Goal: Information Seeking & Learning: Learn about a topic

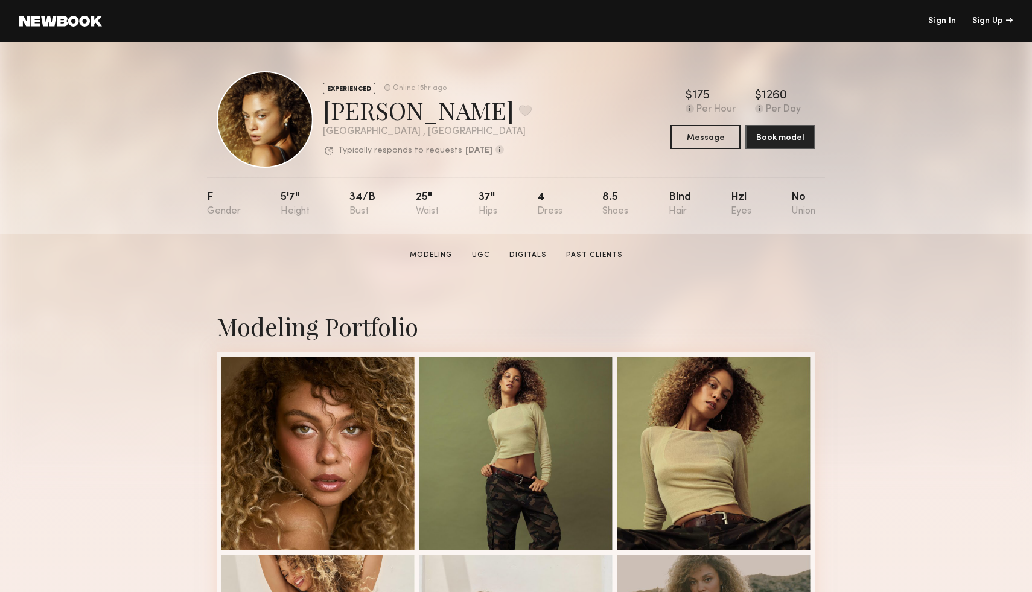
click at [475, 252] on link "UGC" at bounding box center [481, 255] width 28 height 11
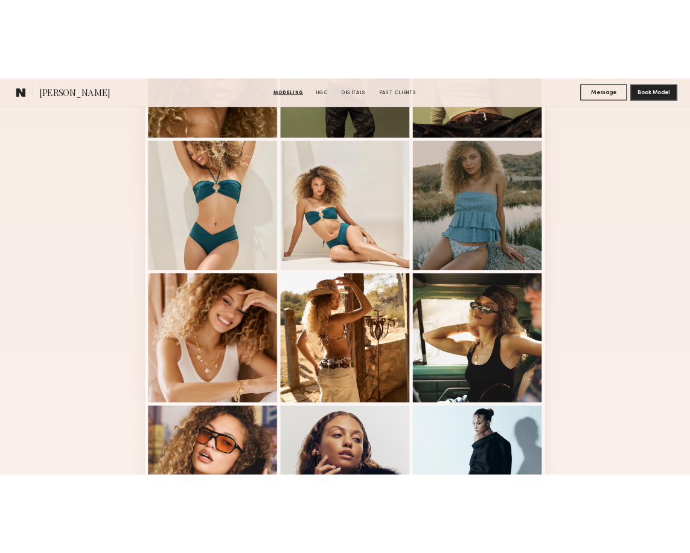
scroll to position [477, 0]
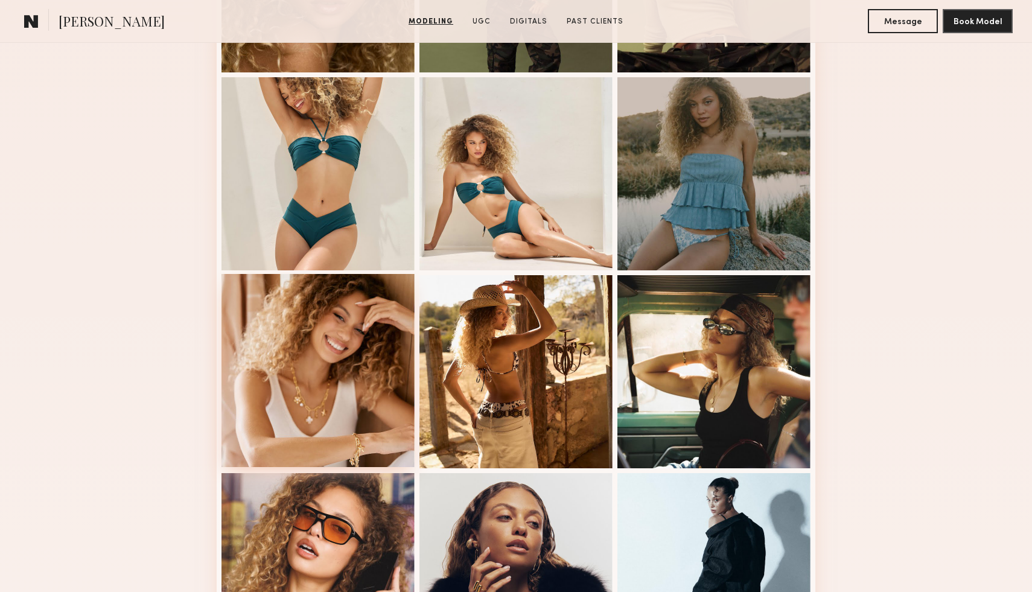
click at [346, 372] on div at bounding box center [317, 370] width 193 height 193
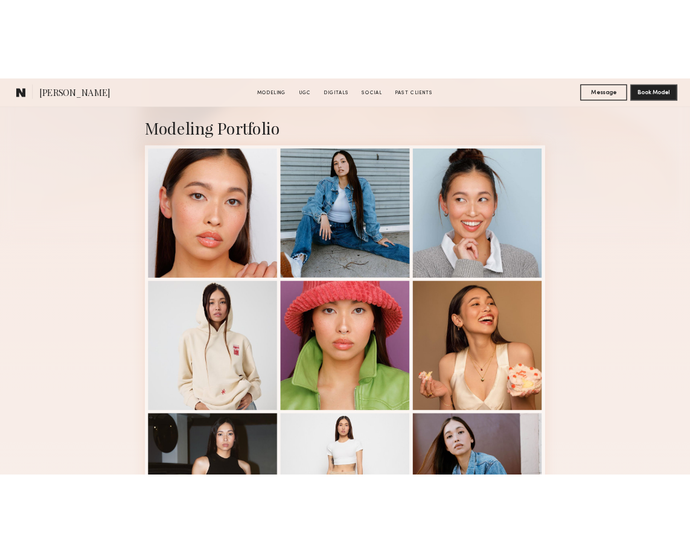
scroll to position [260, 0]
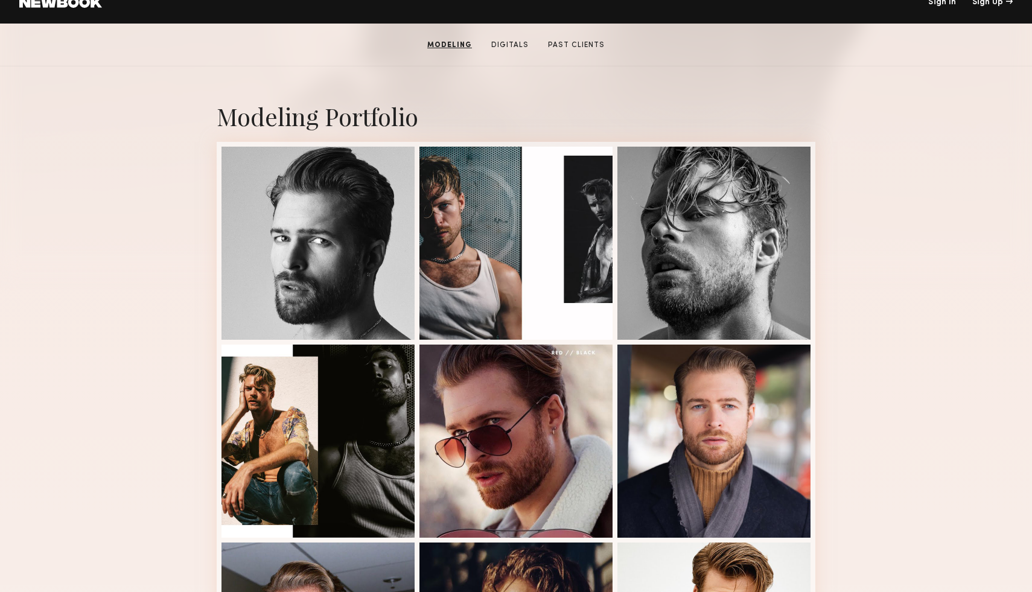
scroll to position [170, 0]
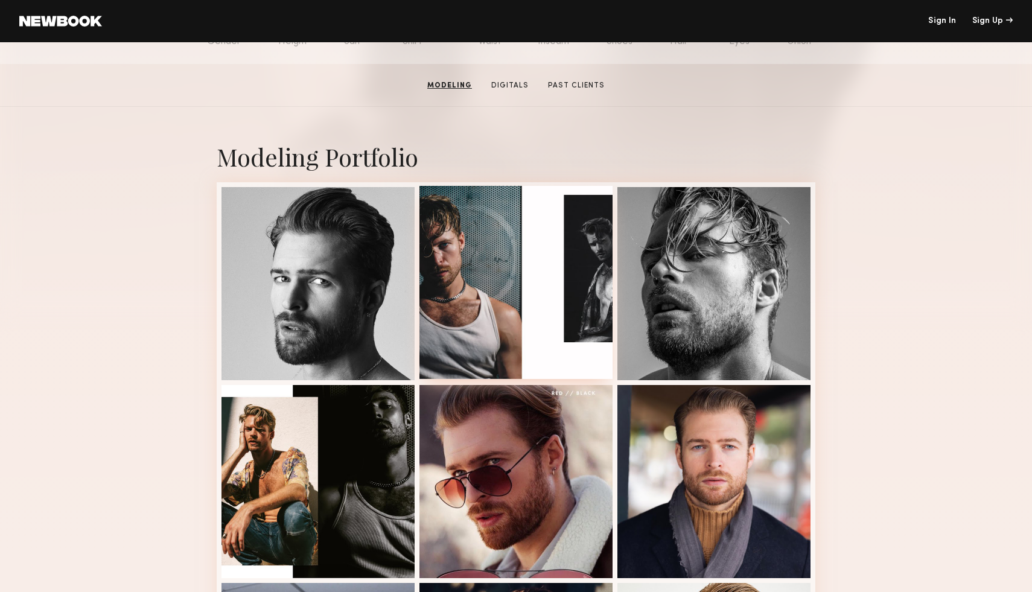
click at [473, 315] on div at bounding box center [515, 282] width 193 height 193
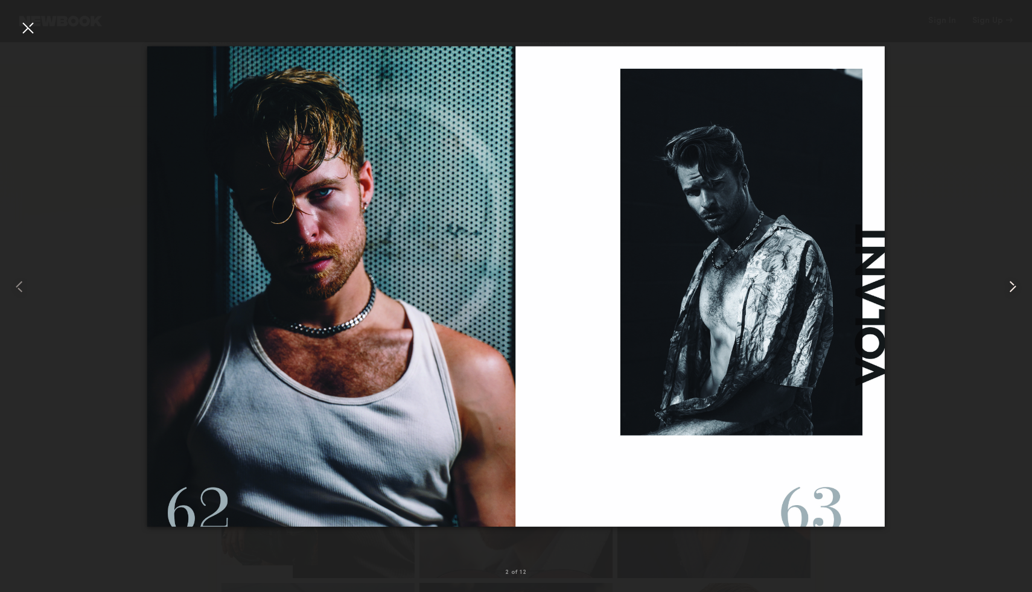
click at [1011, 284] on common-icon at bounding box center [1012, 286] width 19 height 19
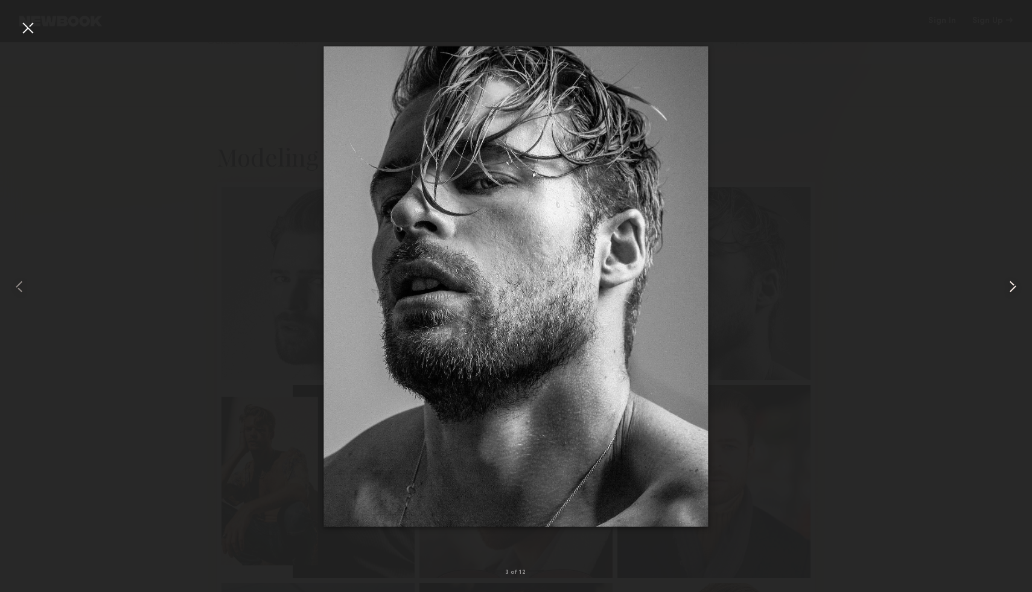
click at [1008, 287] on common-icon at bounding box center [1012, 286] width 19 height 19
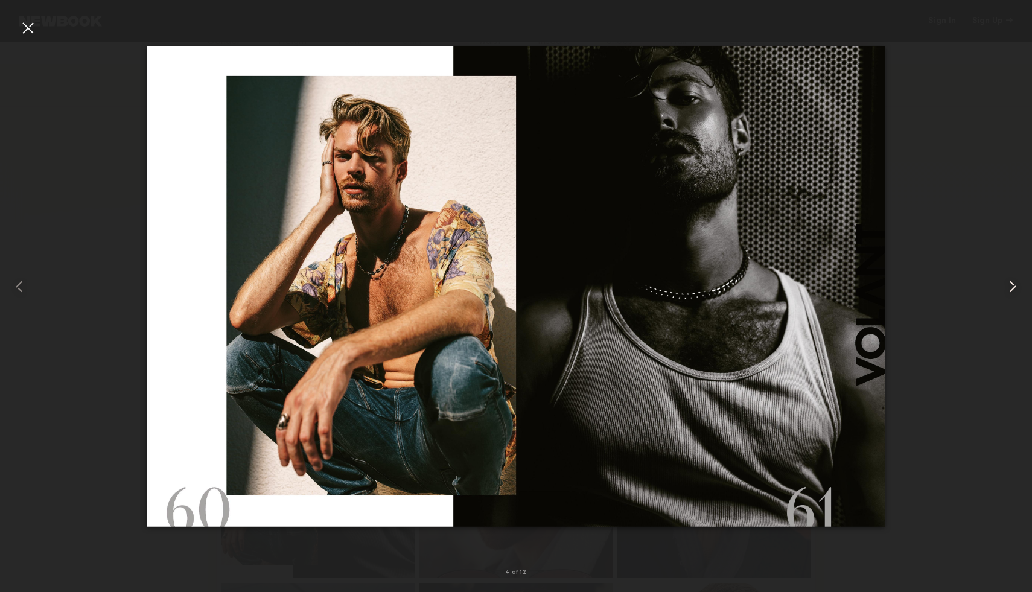
click at [1008, 287] on common-icon at bounding box center [1012, 286] width 19 height 19
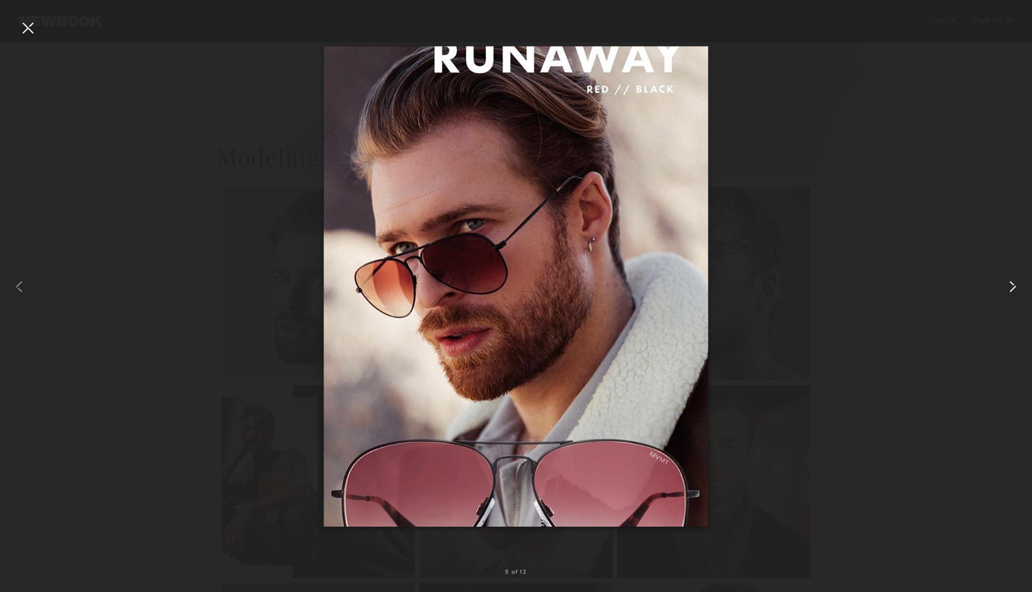
click at [1008, 287] on common-icon at bounding box center [1012, 286] width 19 height 19
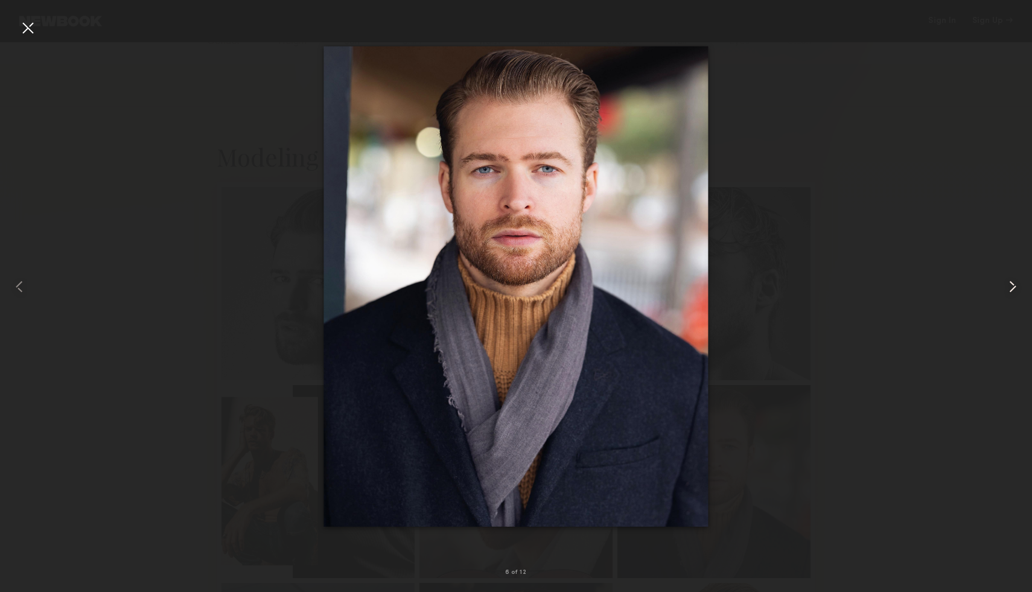
click at [1008, 287] on common-icon at bounding box center [1012, 286] width 19 height 19
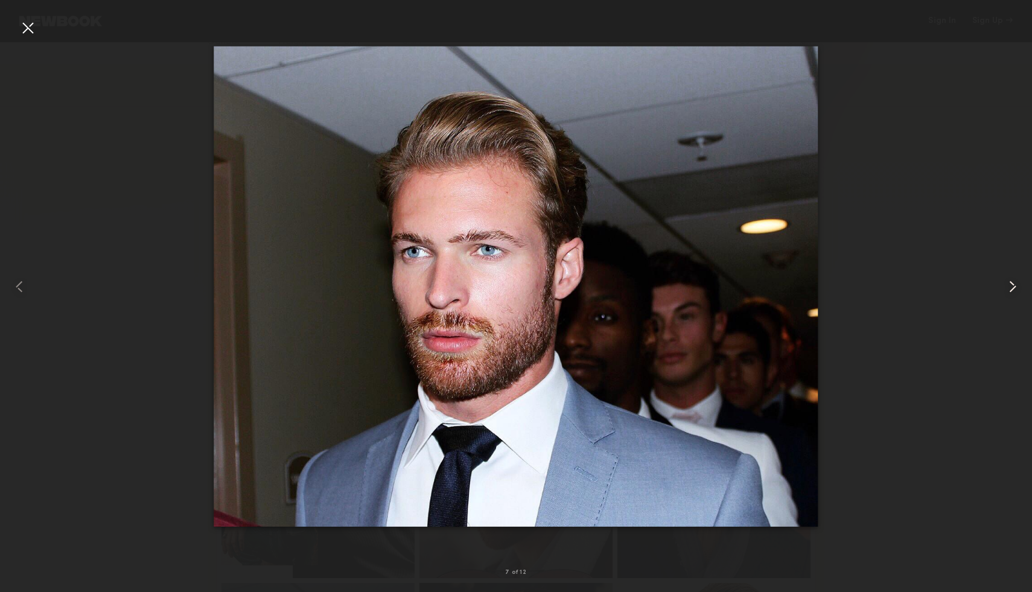
click at [1007, 287] on common-icon at bounding box center [1012, 286] width 19 height 19
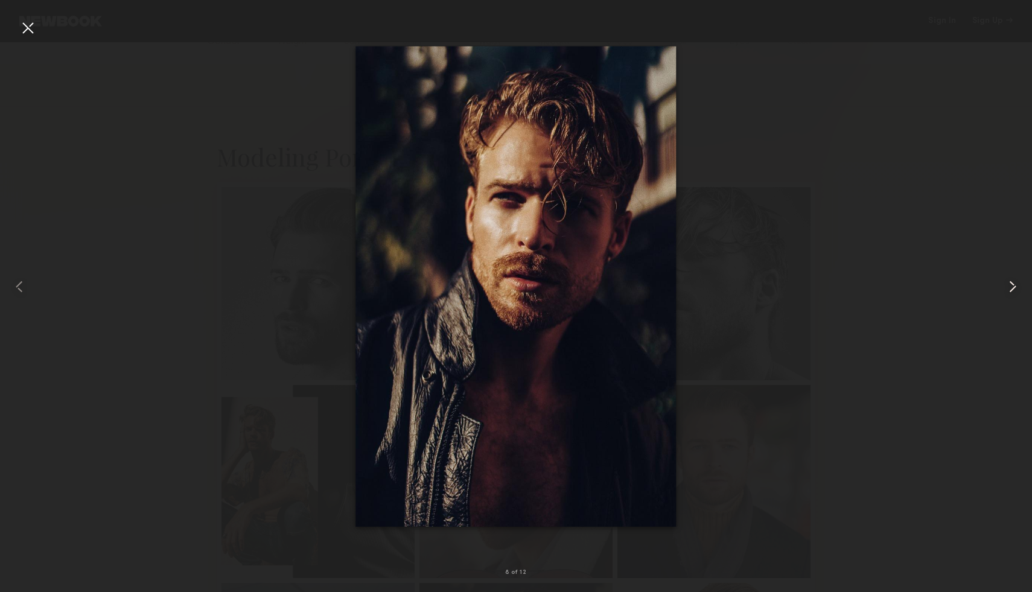
click at [1007, 287] on common-icon at bounding box center [1012, 286] width 19 height 19
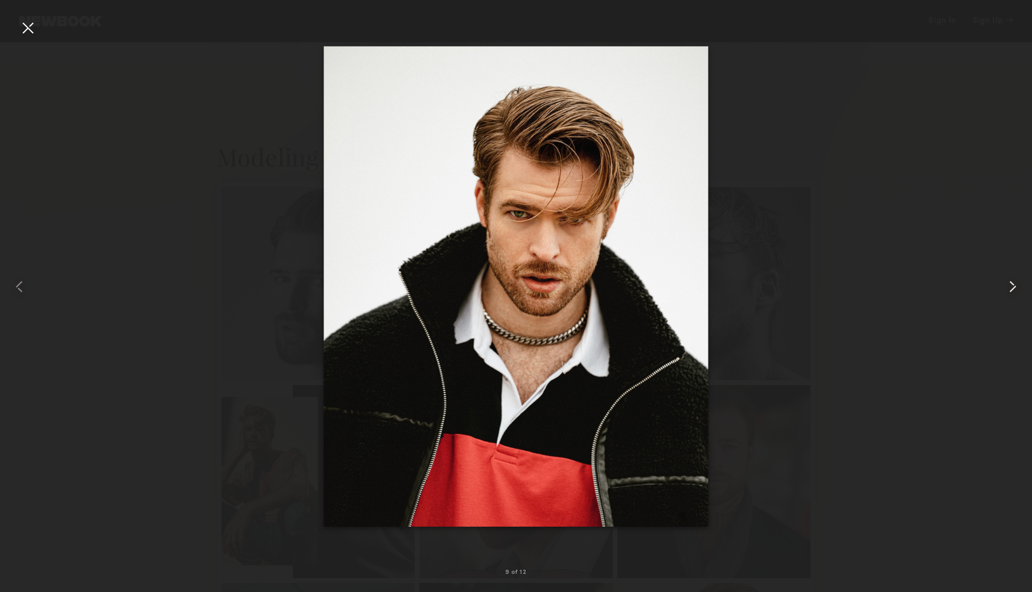
click at [1007, 288] on common-icon at bounding box center [1012, 286] width 19 height 19
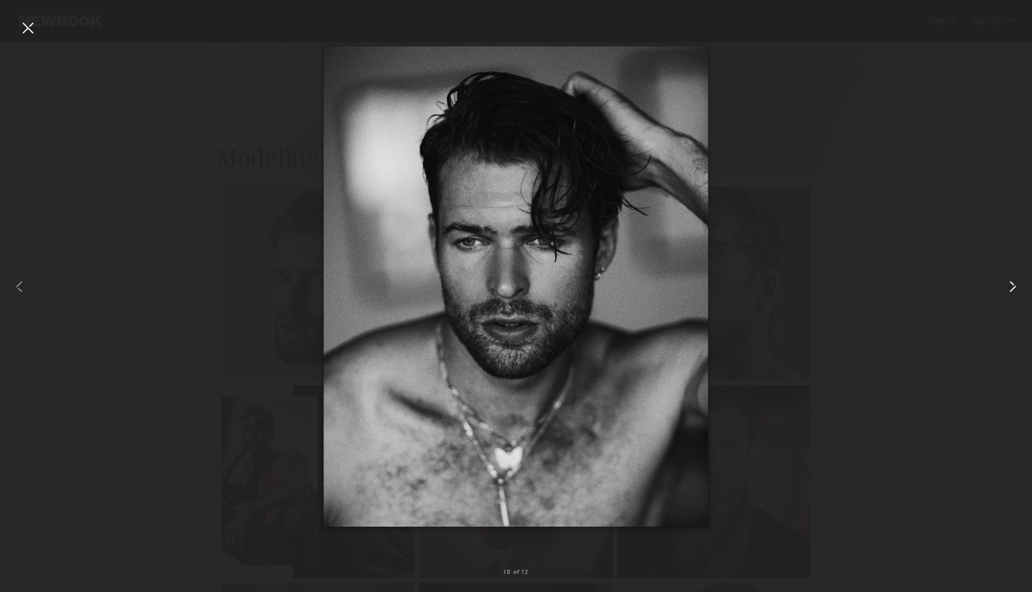
click at [1007, 288] on common-icon at bounding box center [1012, 286] width 19 height 19
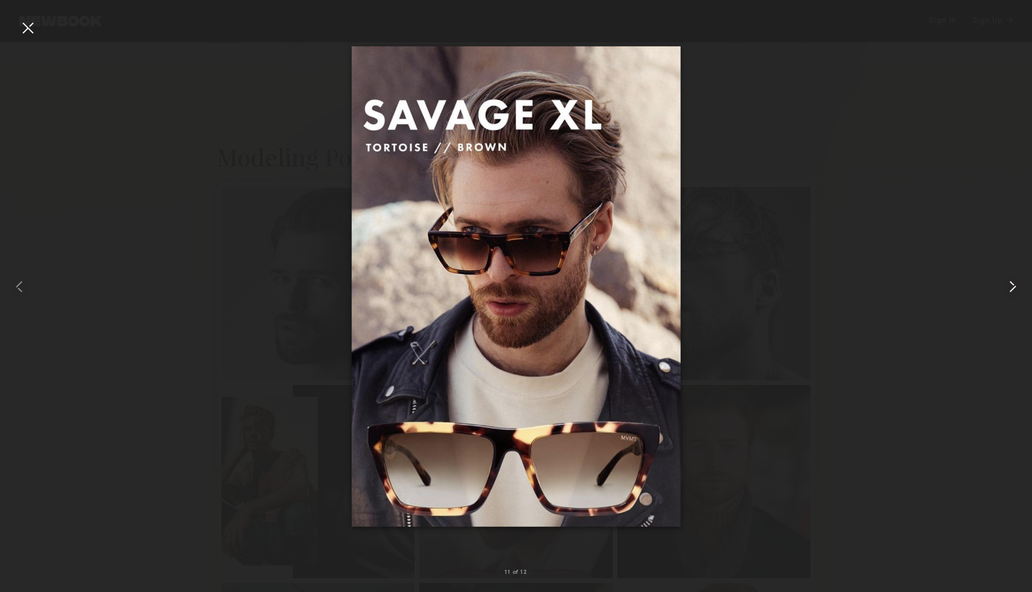
click at [1007, 288] on common-icon at bounding box center [1012, 286] width 19 height 19
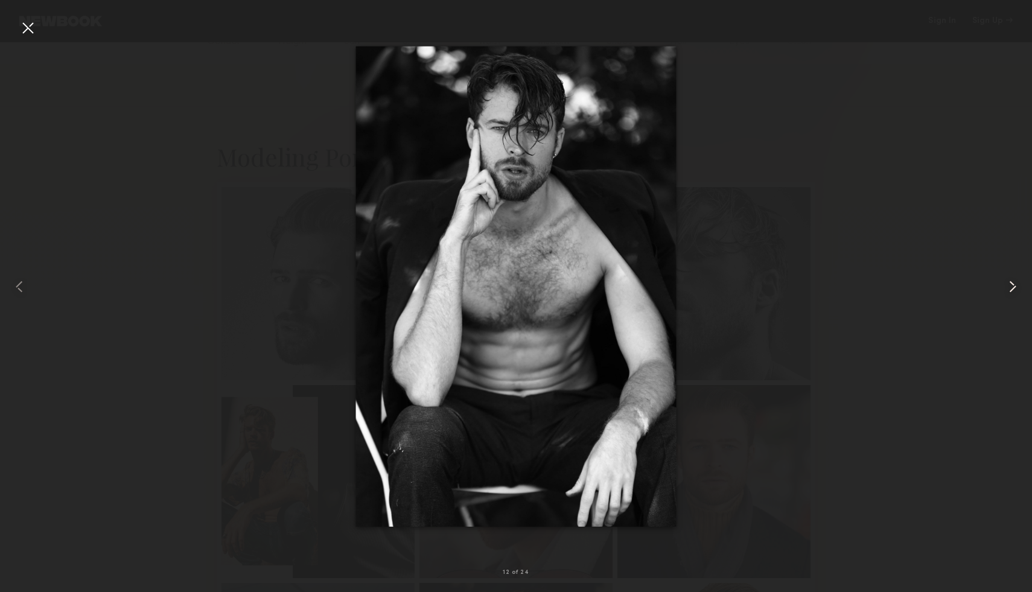
click at [1007, 288] on common-icon at bounding box center [1012, 286] width 19 height 19
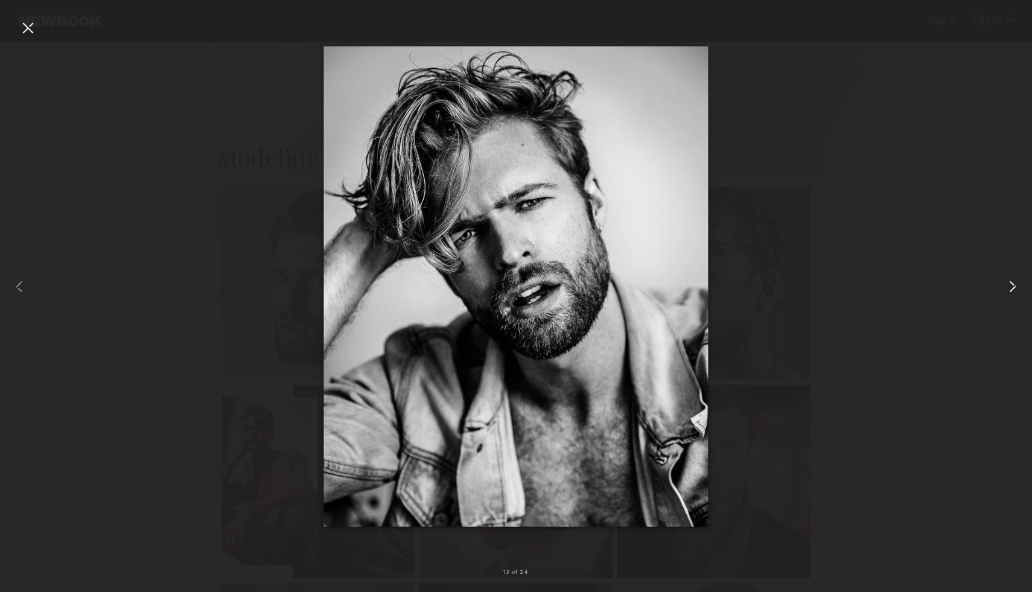
click at [1007, 288] on common-icon at bounding box center [1012, 286] width 19 height 19
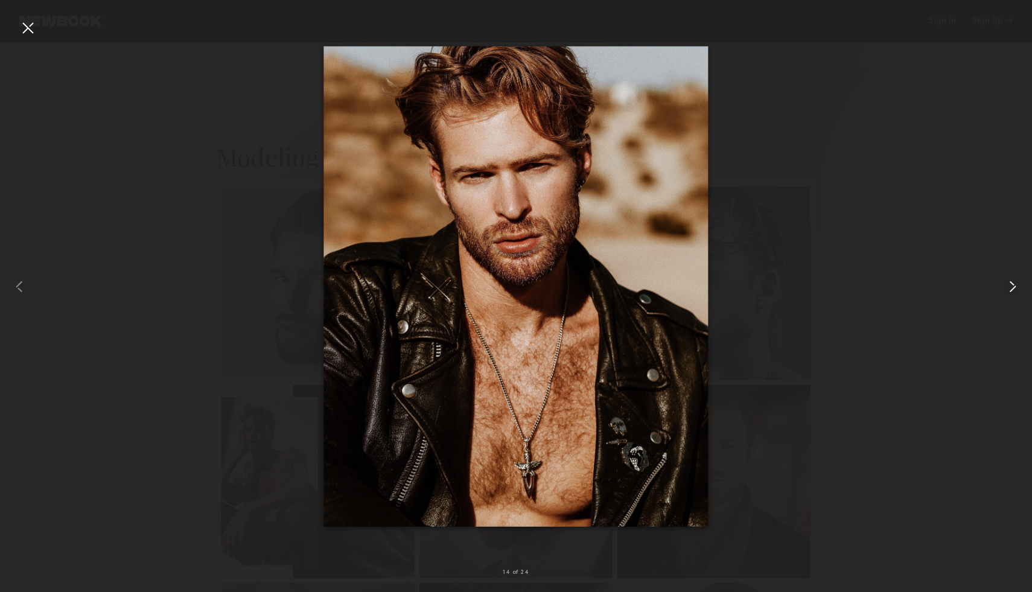
click at [1003, 288] on common-icon at bounding box center [1012, 286] width 19 height 19
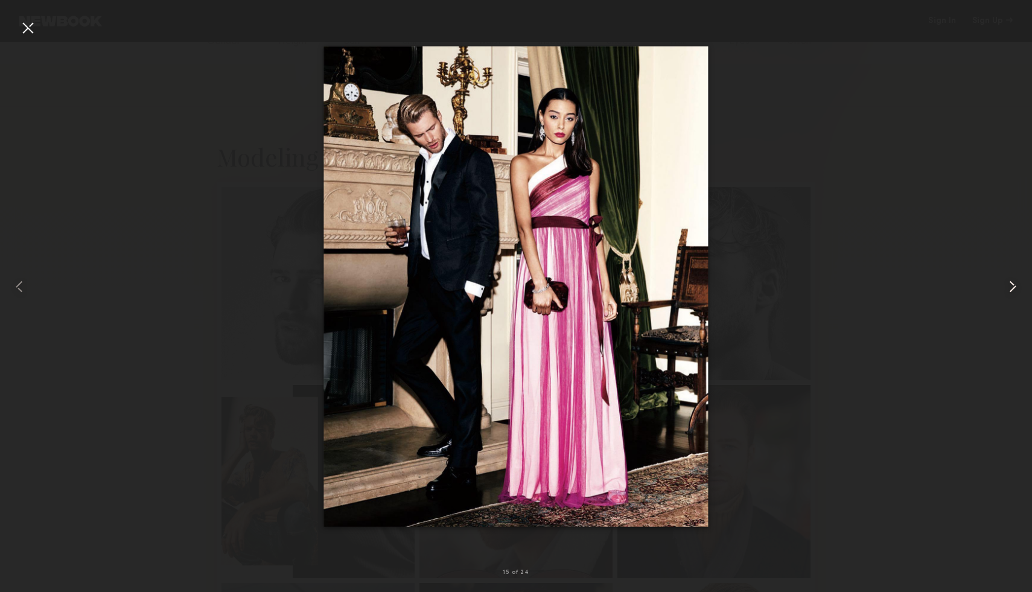
click at [1003, 288] on common-icon at bounding box center [1012, 286] width 19 height 19
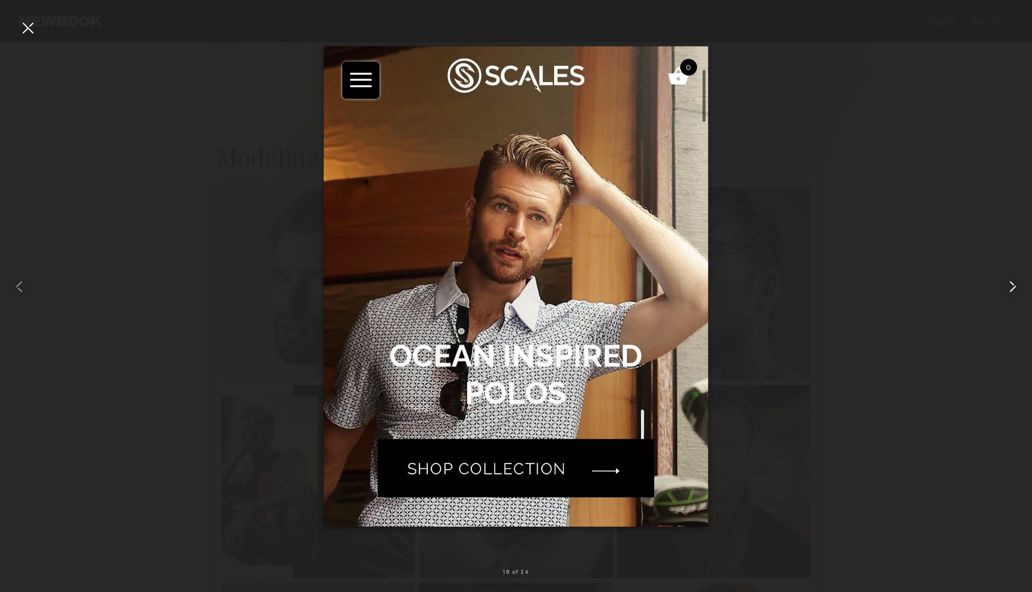
click at [1003, 288] on common-icon at bounding box center [1012, 286] width 19 height 19
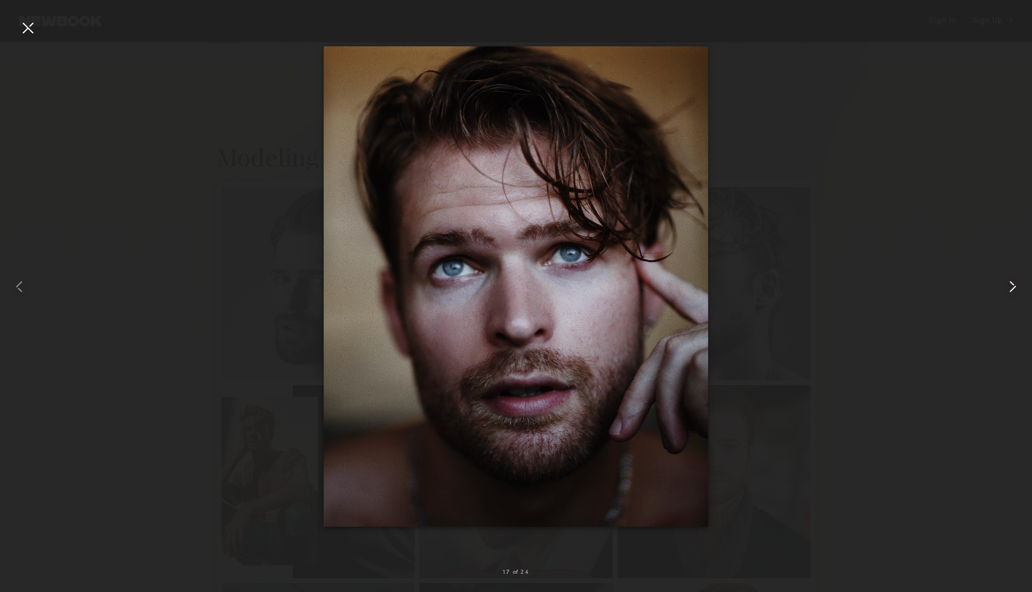
click at [1003, 289] on common-icon at bounding box center [1012, 286] width 19 height 19
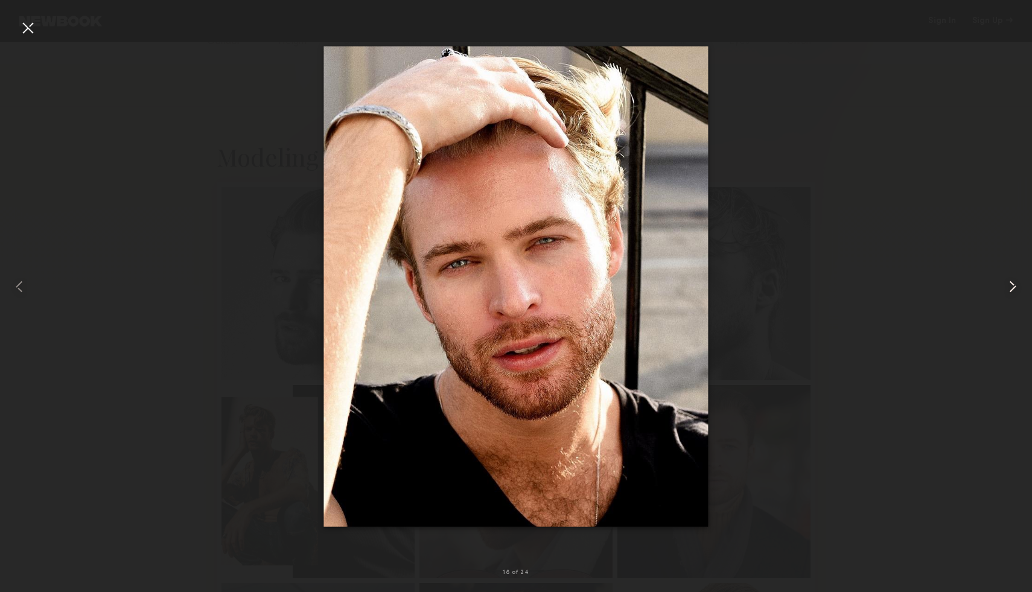
click at [1003, 289] on common-icon at bounding box center [1012, 286] width 19 height 19
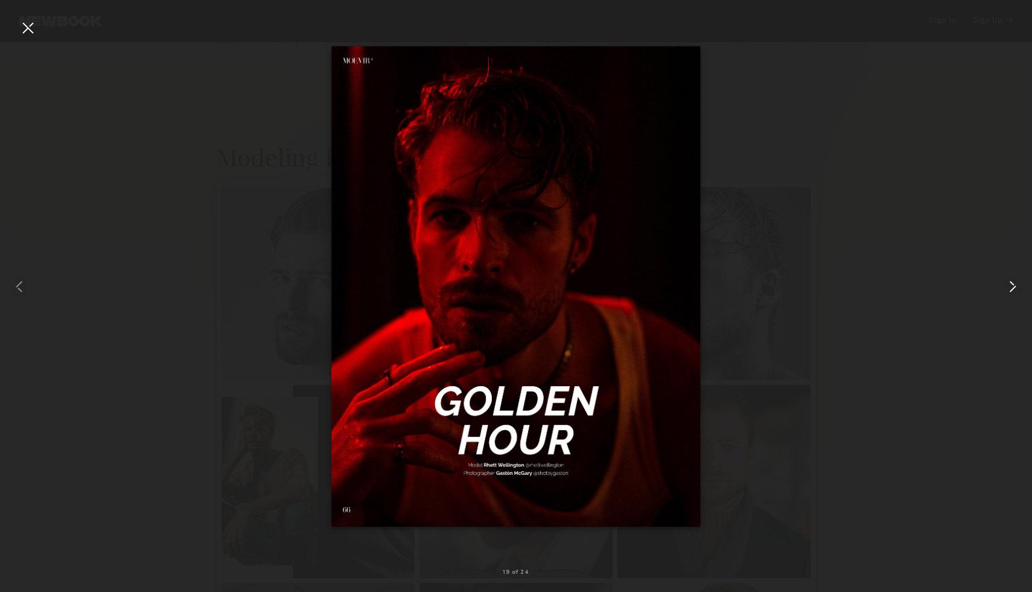
click at [1003, 289] on common-icon at bounding box center [1012, 286] width 19 height 19
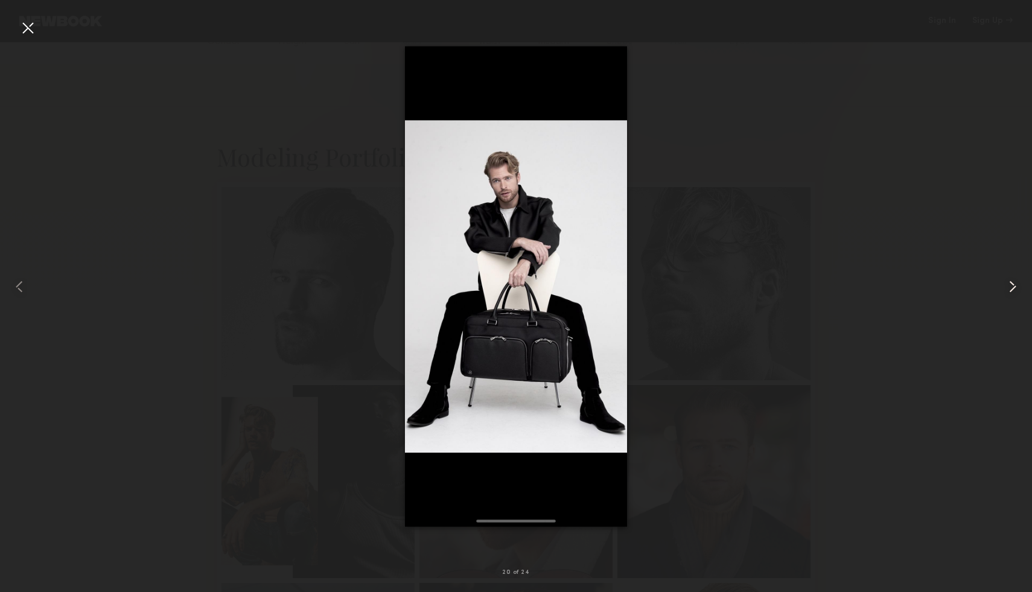
click at [1003, 289] on common-icon at bounding box center [1012, 286] width 19 height 19
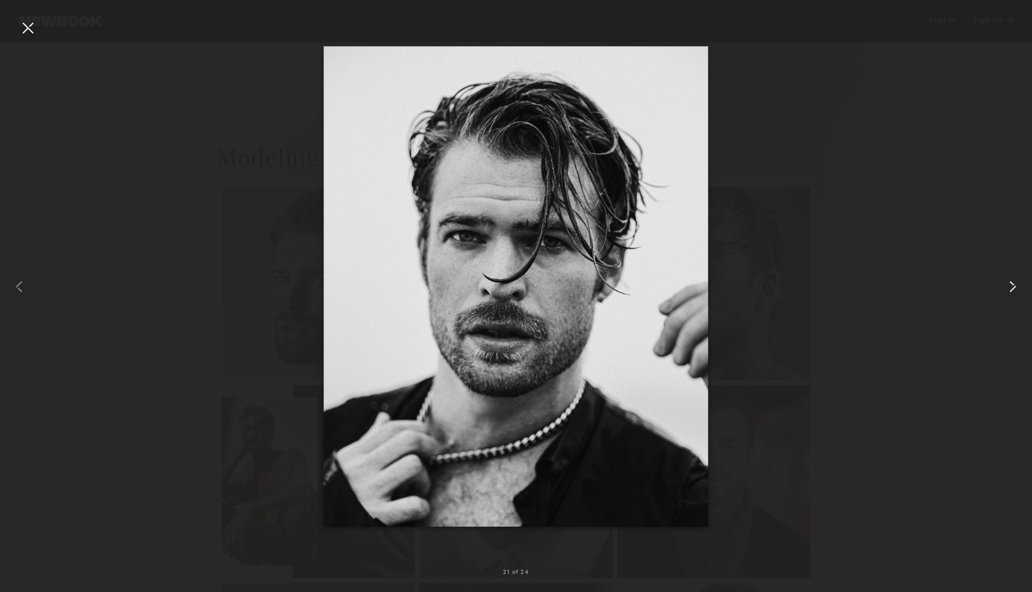
click at [1003, 289] on common-icon at bounding box center [1012, 286] width 19 height 19
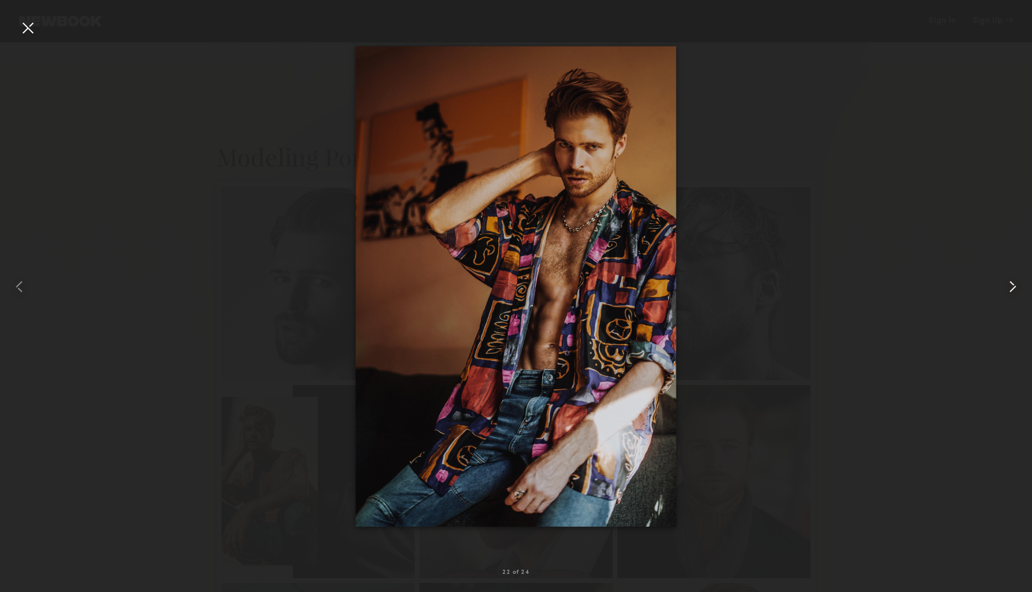
click at [1003, 289] on common-icon at bounding box center [1012, 286] width 19 height 19
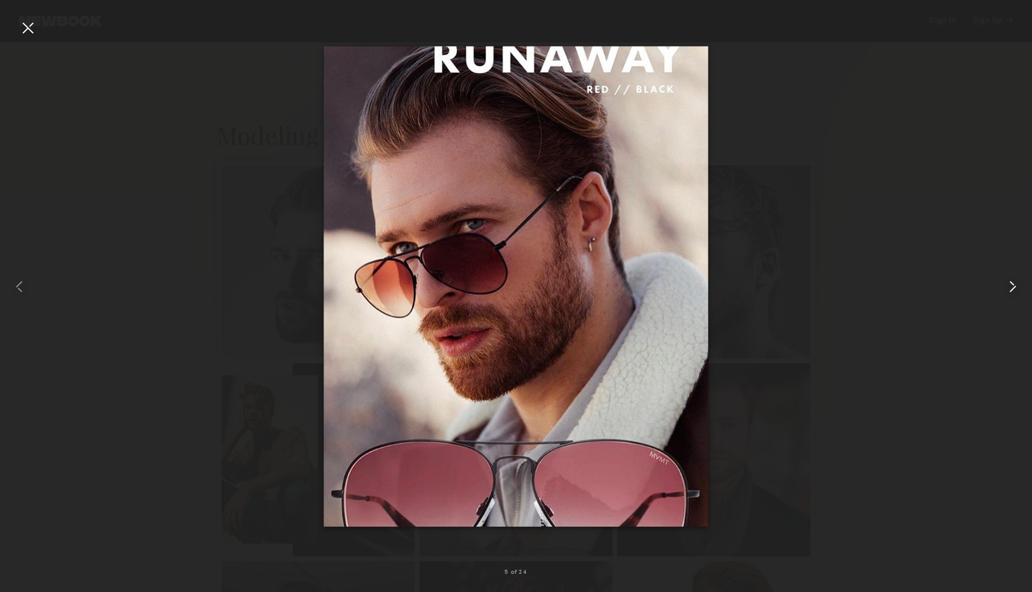
scroll to position [194, 0]
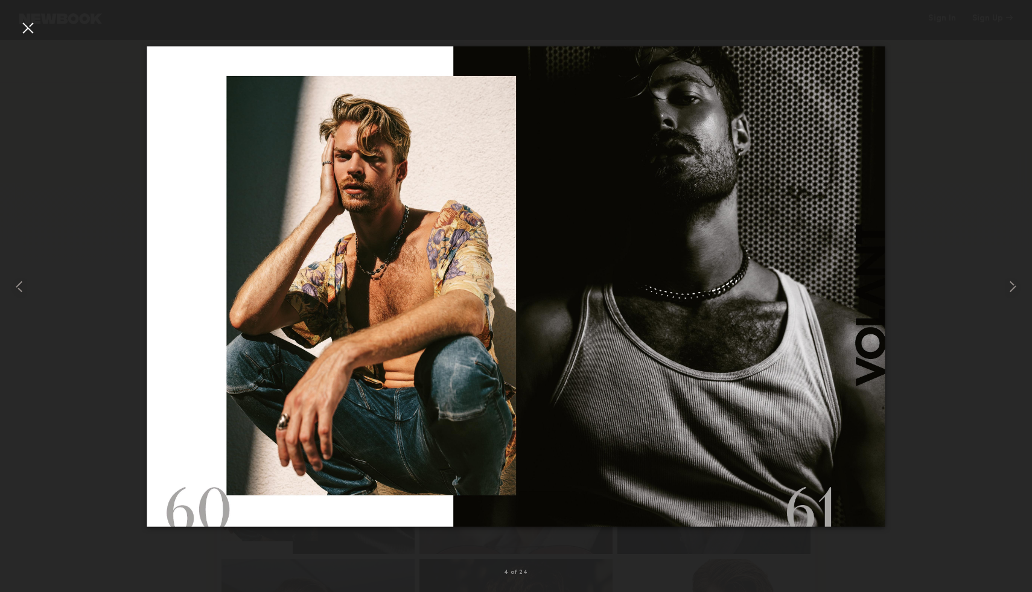
click at [25, 27] on div at bounding box center [27, 27] width 19 height 19
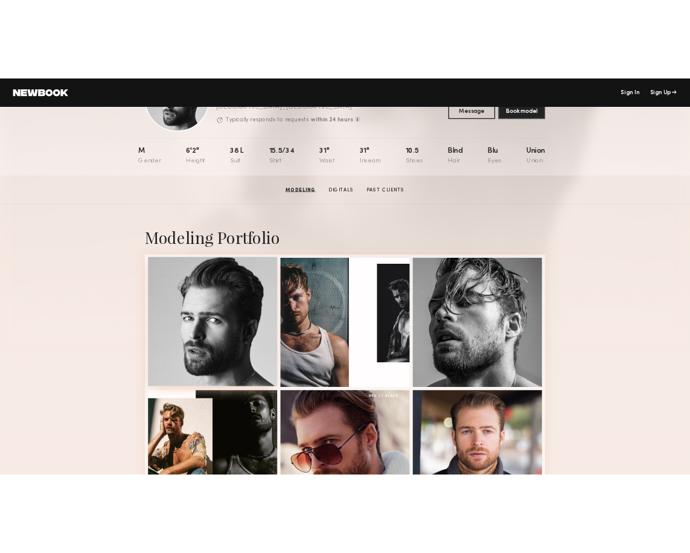
scroll to position [0, 0]
